Goal: Information Seeking & Learning: Find specific fact

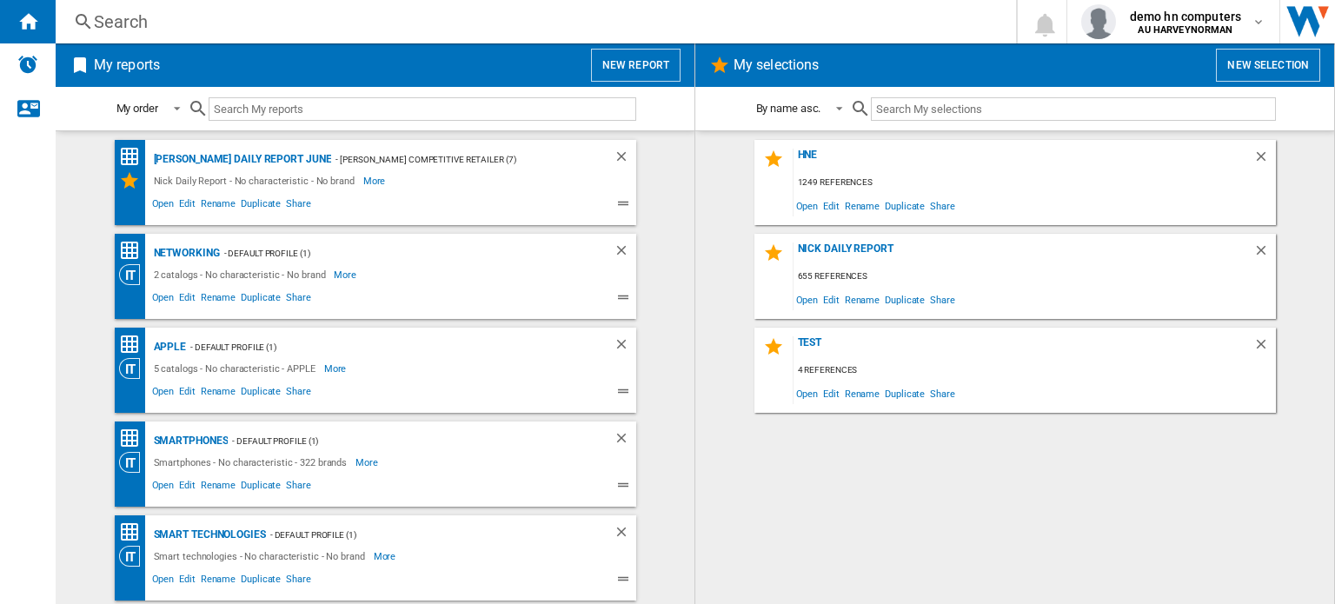
click at [495, 28] on div "Search" at bounding box center [532, 22] width 877 height 24
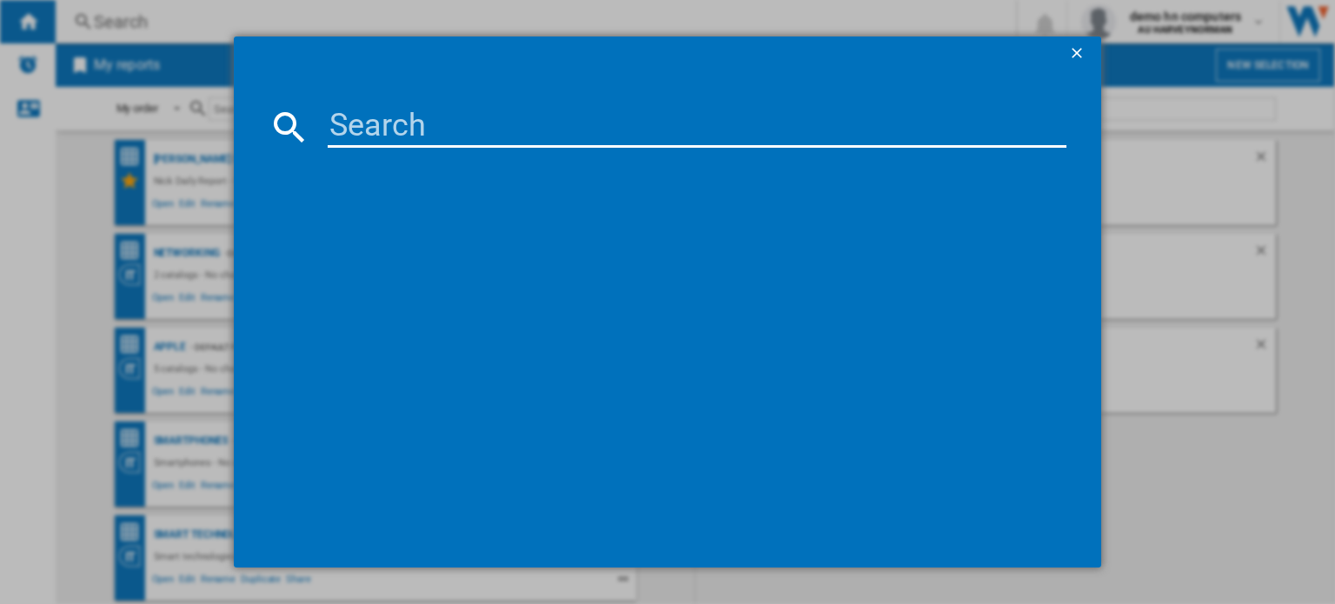
click at [442, 123] on input at bounding box center [697, 127] width 739 height 42
paste input "85373"
type input "85373"
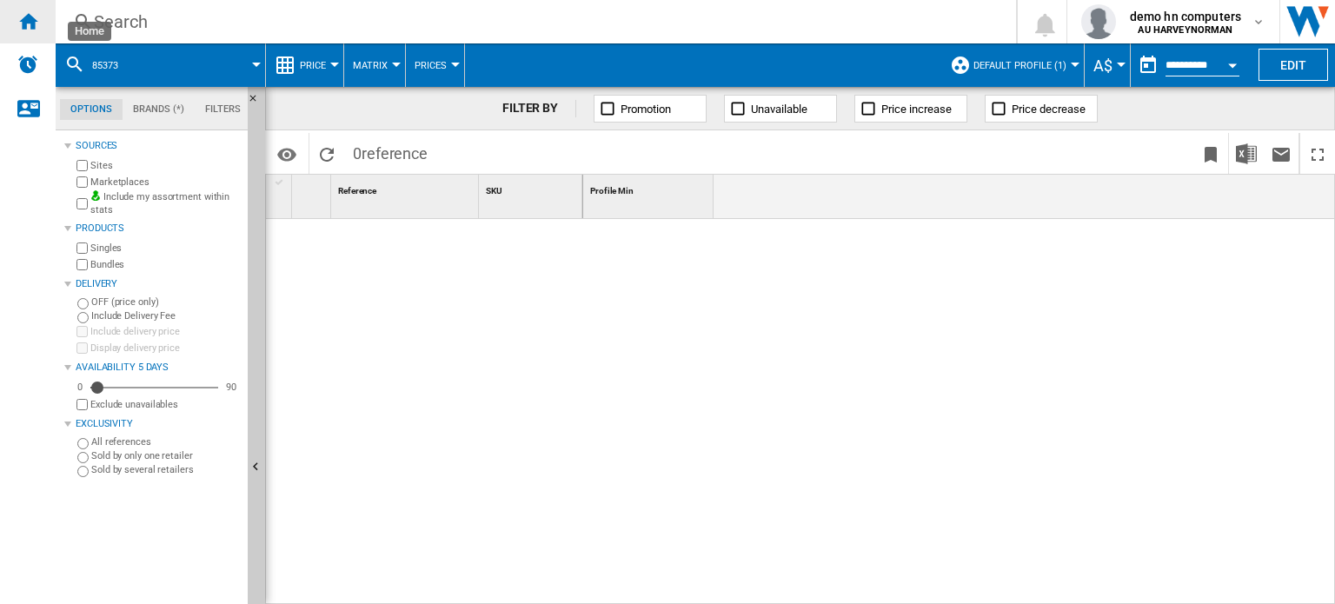
click at [22, 33] on div "Home" at bounding box center [28, 21] width 56 height 43
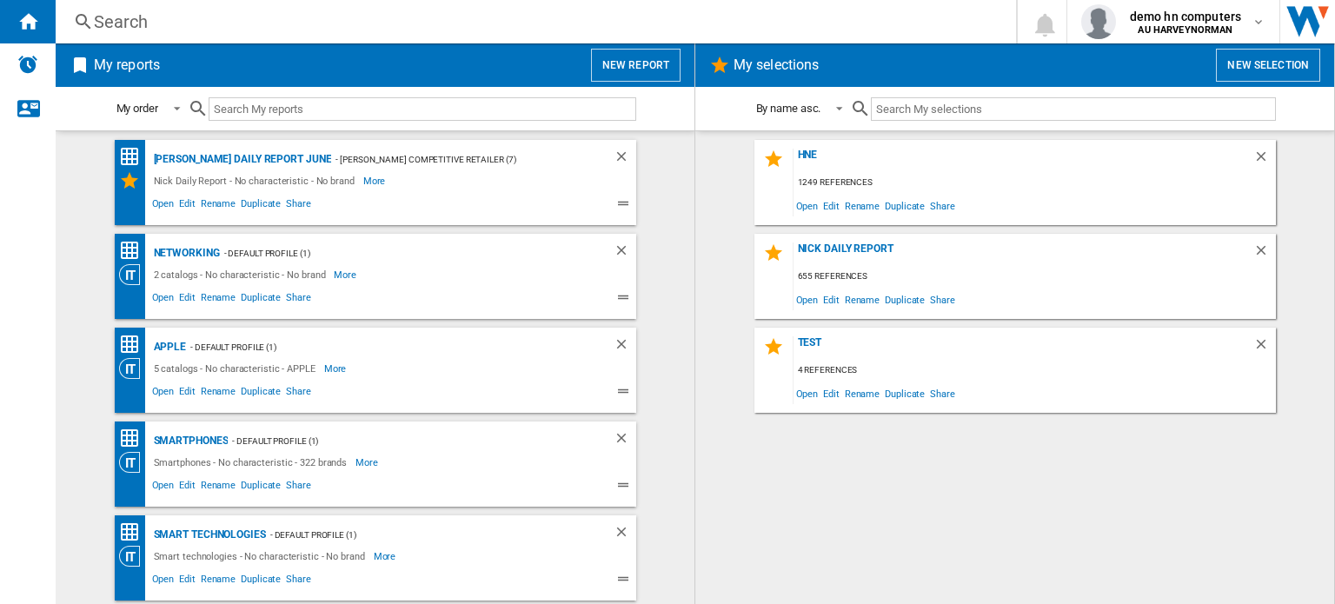
click at [368, 29] on div "Search" at bounding box center [532, 22] width 877 height 24
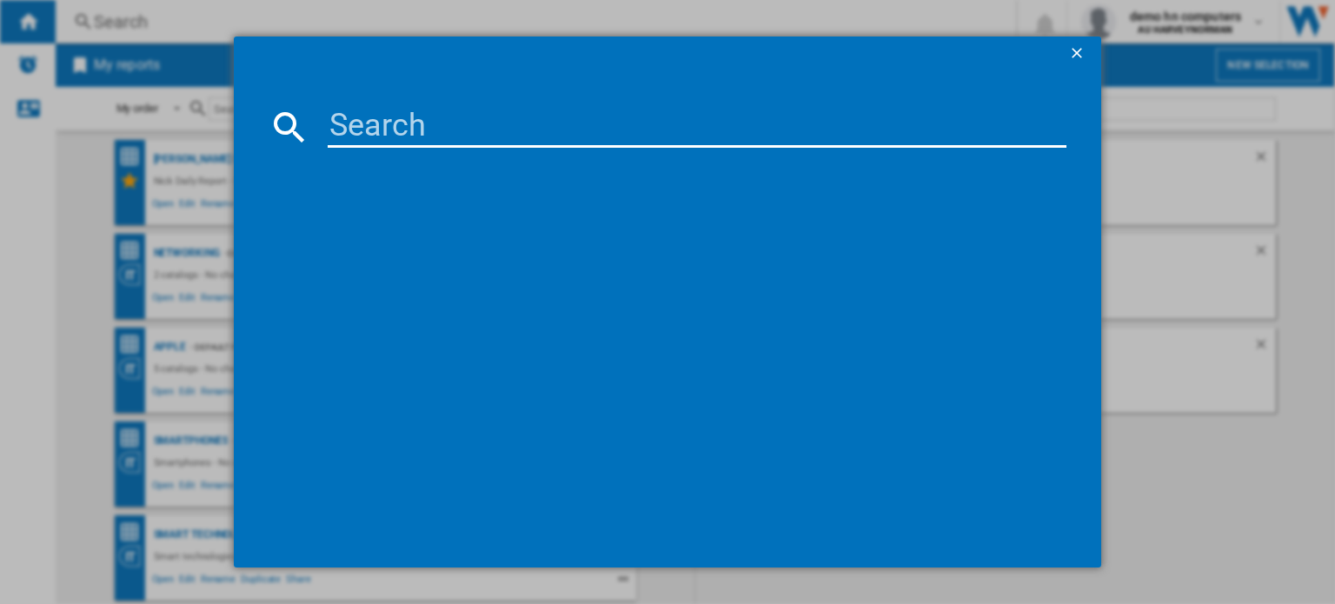
click at [484, 135] on input at bounding box center [697, 127] width 739 height 42
paste input "FUJIFILM INSTAX MINI EVO BLACK"
type input "FUJIFILM INSTAX MINI EVO BLACK"
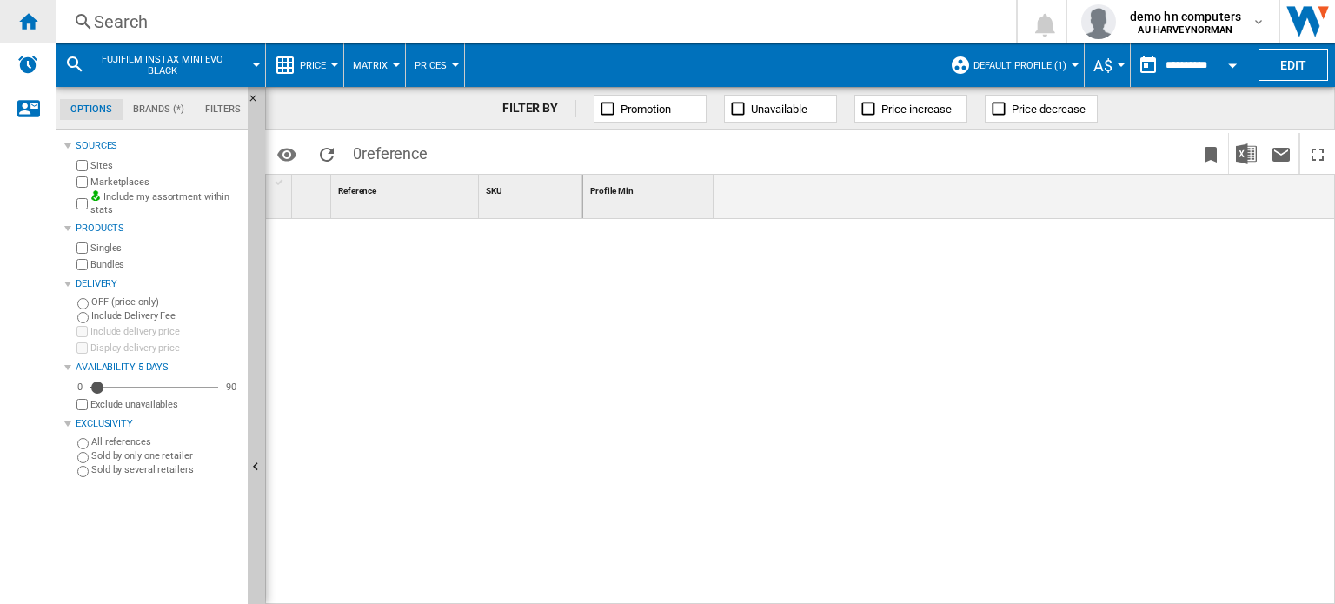
drag, startPoint x: 23, startPoint y: 23, endPoint x: 47, endPoint y: 23, distance: 23.5
click at [23, 23] on ng-md-icon "Home" at bounding box center [27, 20] width 21 height 21
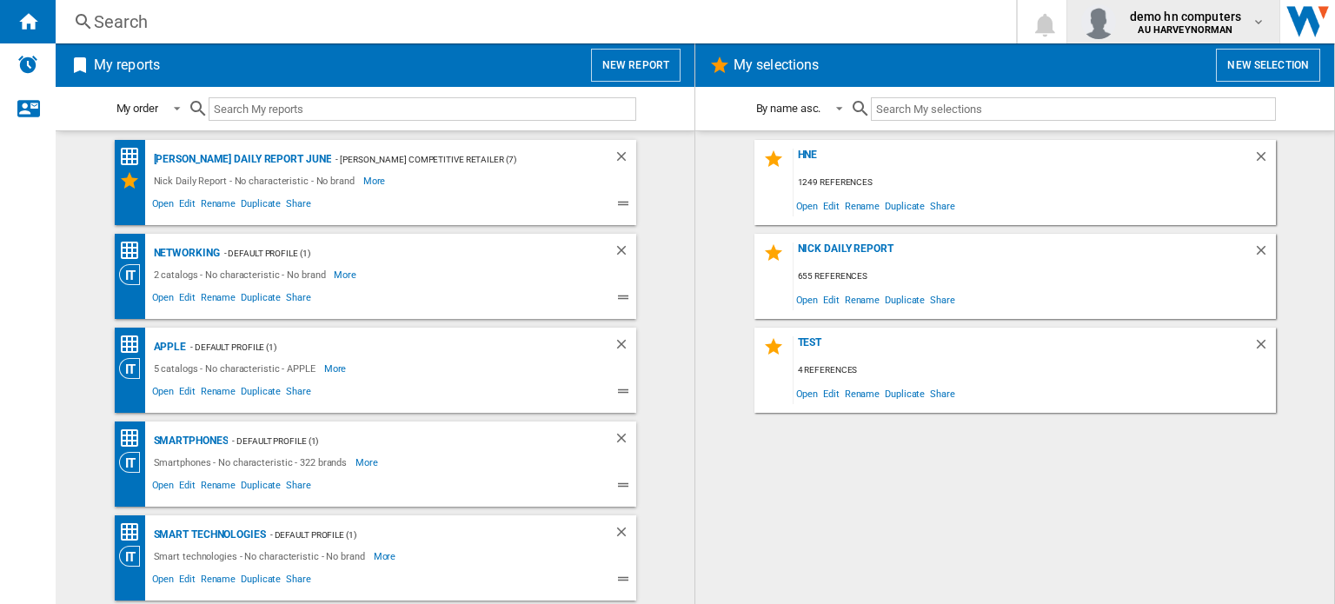
click at [1216, 23] on span "demo hn computers" at bounding box center [1185, 16] width 111 height 17
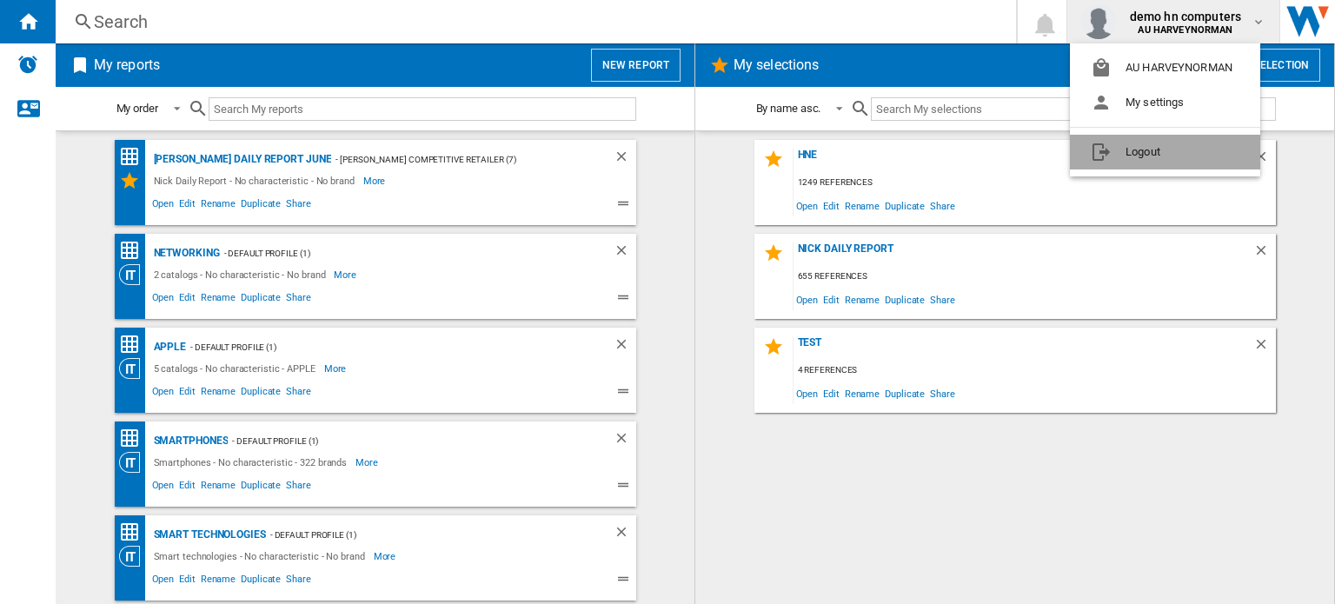
click at [1178, 145] on button "Logout" at bounding box center [1165, 152] width 190 height 35
